Goal: Task Accomplishment & Management: Use online tool/utility

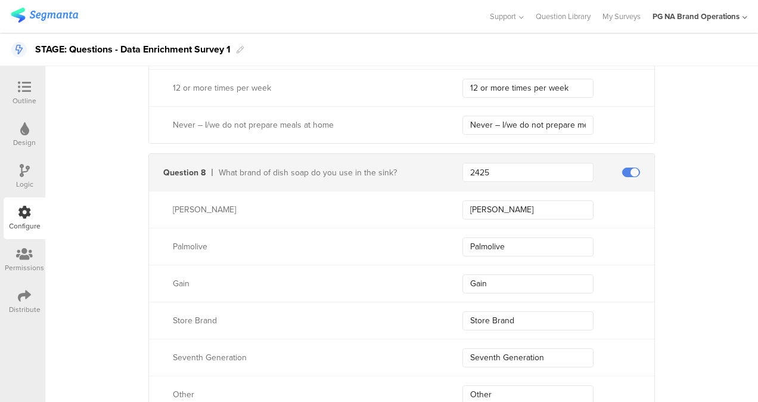
scroll to position [2085, 0]
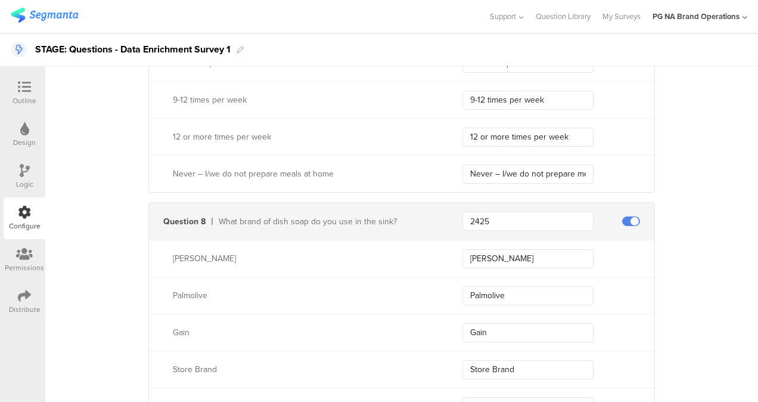
click at [27, 84] on icon at bounding box center [24, 86] width 13 height 13
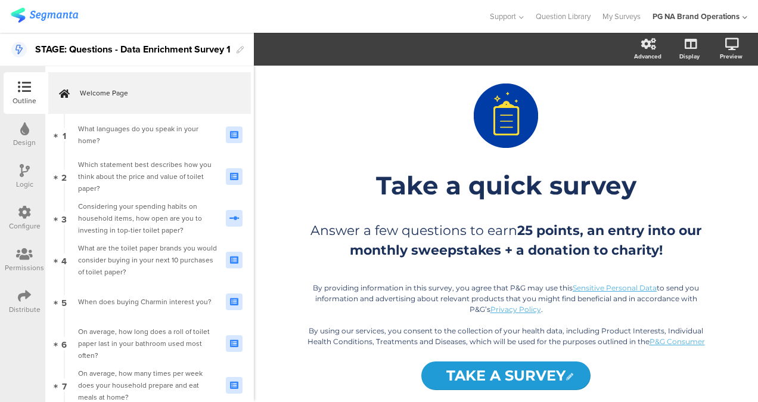
click at [154, 70] on div "Welcome Page 1 What languages do you speak in your home? 2 Which statement best…" at bounding box center [149, 233] width 209 height 335
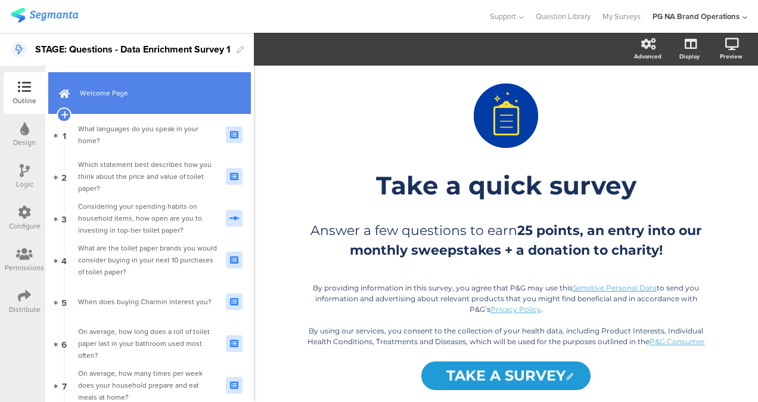
click at [151, 86] on link "Welcome Page" at bounding box center [149, 93] width 203 height 42
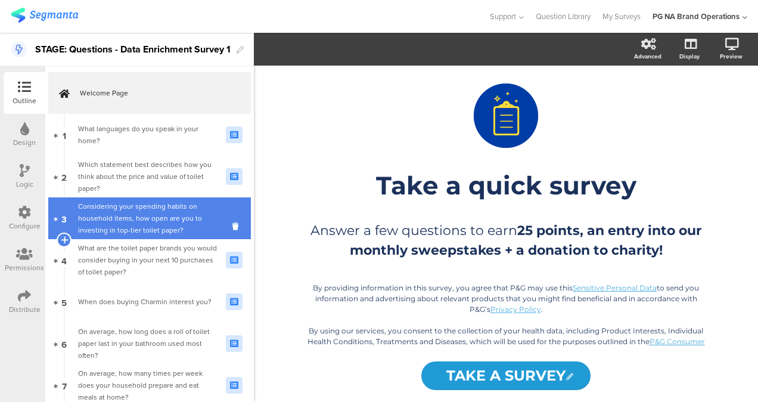
click at [130, 207] on div "Considering your spending habits on household items, how open are you to invest…" at bounding box center [147, 218] width 139 height 36
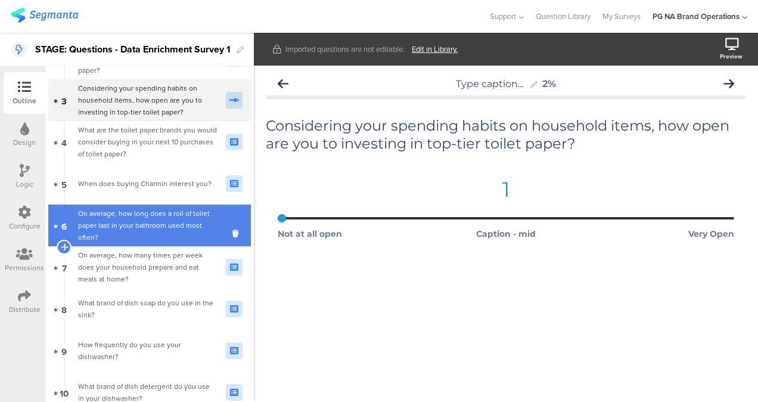
scroll to position [119, 0]
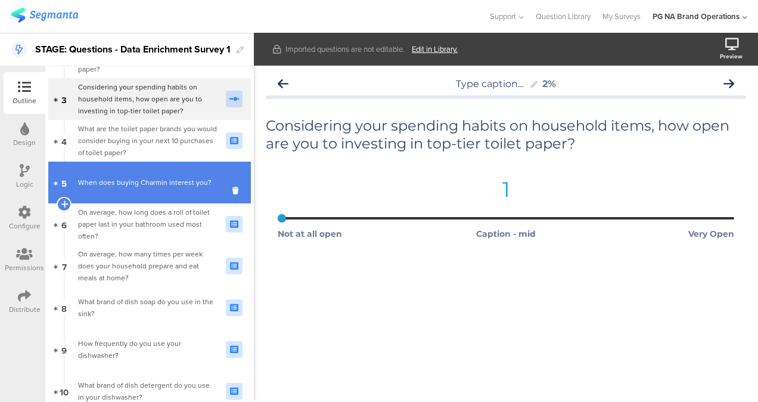
drag, startPoint x: 130, startPoint y: 138, endPoint x: 129, endPoint y: 182, distance: 44.1
click at [130, 186] on div "When does buying Charmin interest you?" at bounding box center [147, 182] width 139 height 12
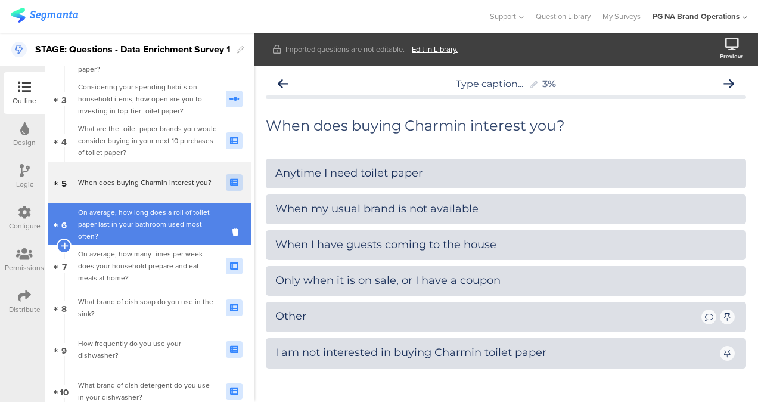
click at [132, 218] on div "On average, how long does a roll of toilet paper last in your bathroom used mos…" at bounding box center [147, 224] width 139 height 36
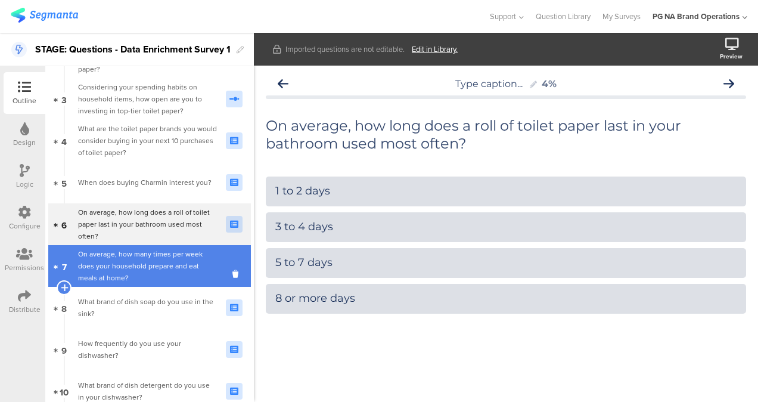
click at [150, 276] on div "On average, how many times per week does your household prepare and eat meals a…" at bounding box center [147, 266] width 139 height 36
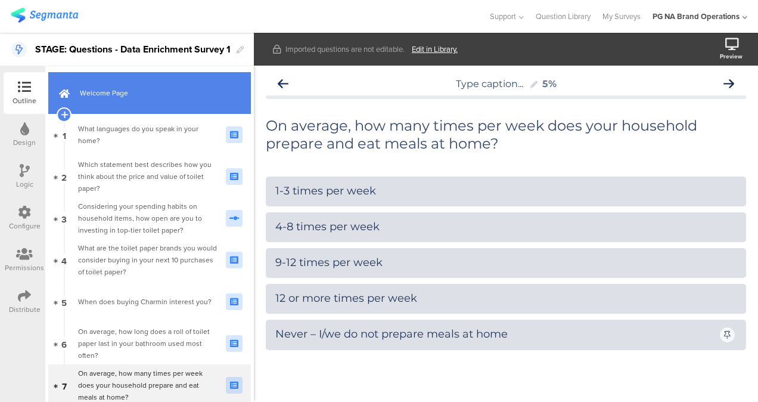
click at [138, 93] on span "Welcome Page" at bounding box center [156, 93] width 153 height 12
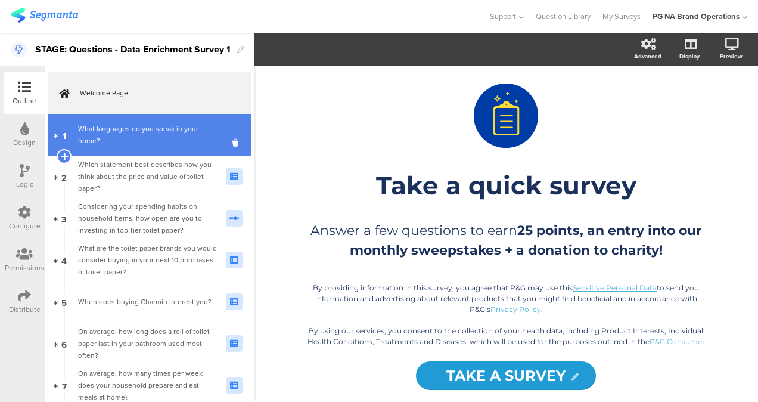
click at [136, 120] on link "1 What languages do you speak in your home?" at bounding box center [149, 135] width 203 height 42
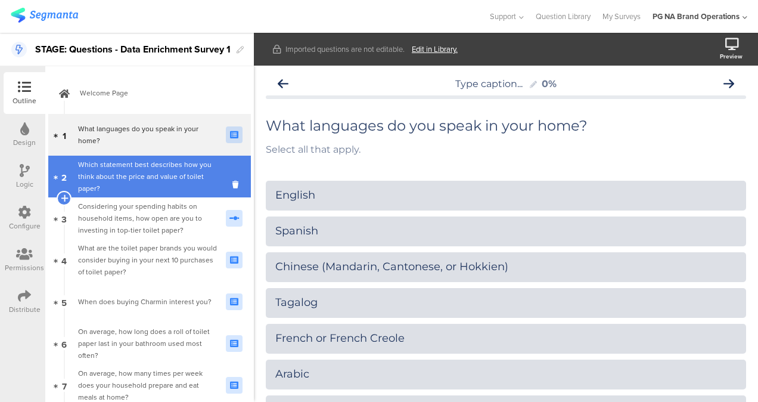
drag, startPoint x: 126, startPoint y: 179, endPoint x: 125, endPoint y: 189, distance: 10.2
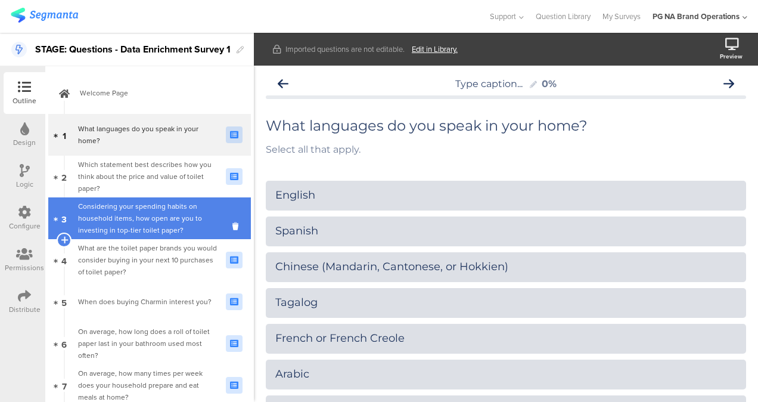
click at [125, 215] on div "Considering your spending habits on household items, how open are you to invest…" at bounding box center [147, 218] width 139 height 36
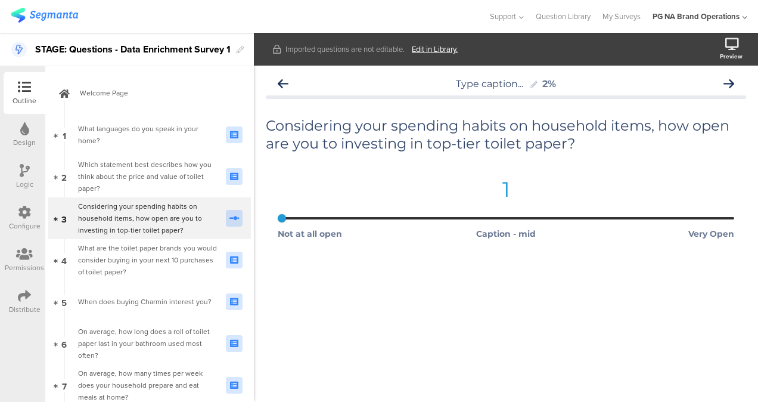
click at [20, 213] on icon at bounding box center [24, 212] width 13 height 13
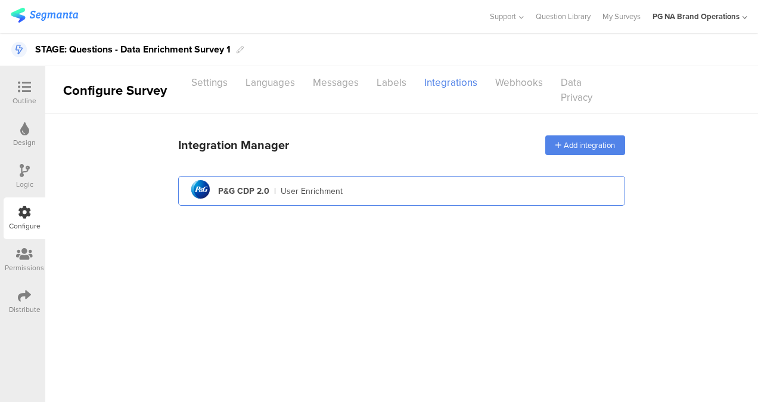
click at [288, 194] on div "User Enrichment" at bounding box center [312, 191] width 62 height 13
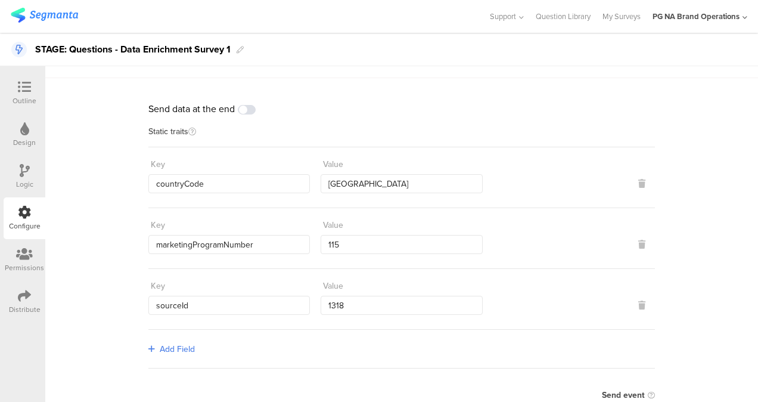
scroll to position [60, 0]
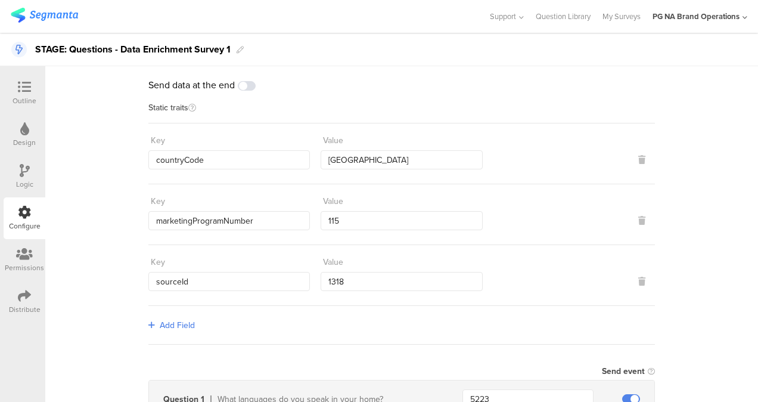
click at [15, 88] on div at bounding box center [25, 87] width 24 height 15
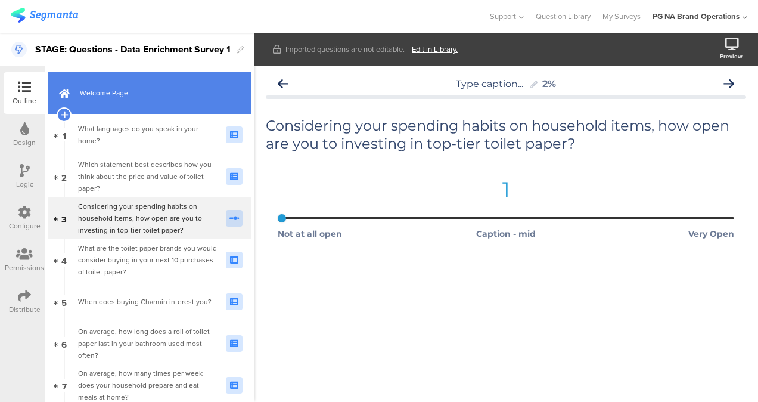
click at [147, 105] on link "Welcome Page" at bounding box center [149, 93] width 203 height 42
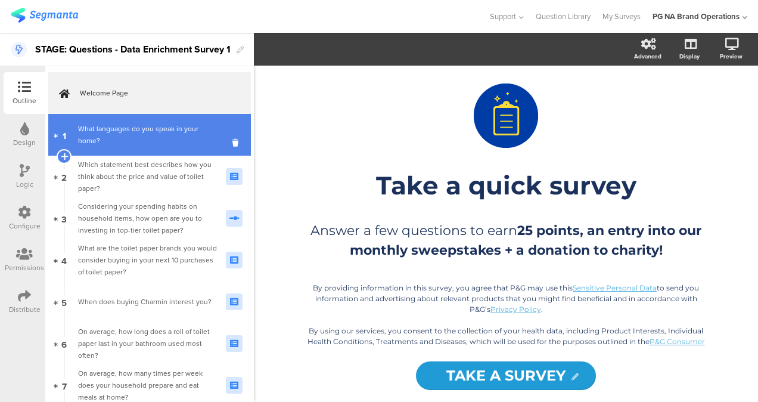
click at [169, 137] on div "What languages do you speak in your home?" at bounding box center [147, 135] width 139 height 24
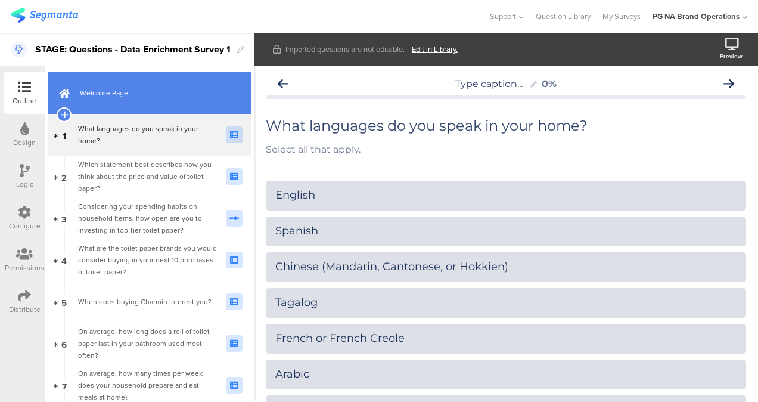
click at [131, 104] on link "Welcome Page" at bounding box center [149, 93] width 203 height 42
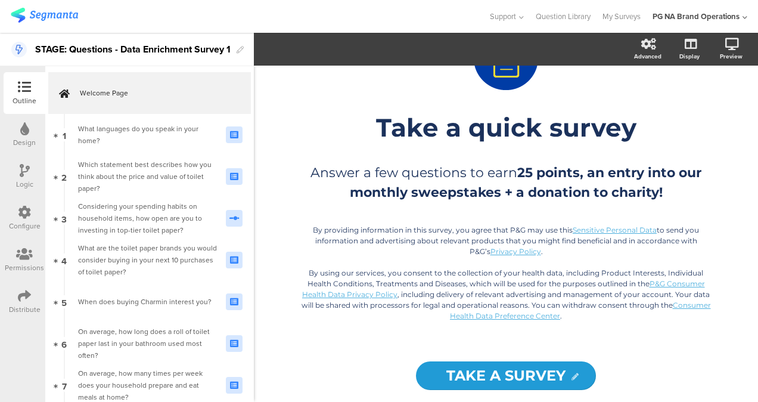
scroll to position [58, 0]
click at [681, 8] on div "PG NA Brand Operations" at bounding box center [699, 16] width 95 height 33
